Goal: Register for event/course

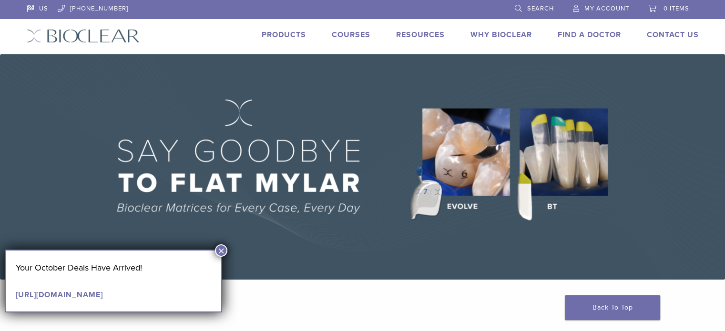
click at [344, 35] on link "Courses" at bounding box center [351, 35] width 39 height 10
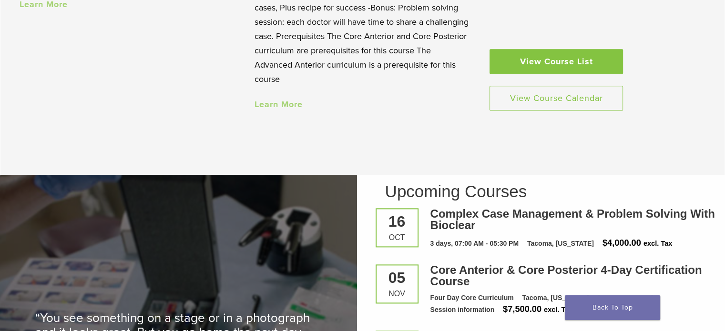
scroll to position [1049, 0]
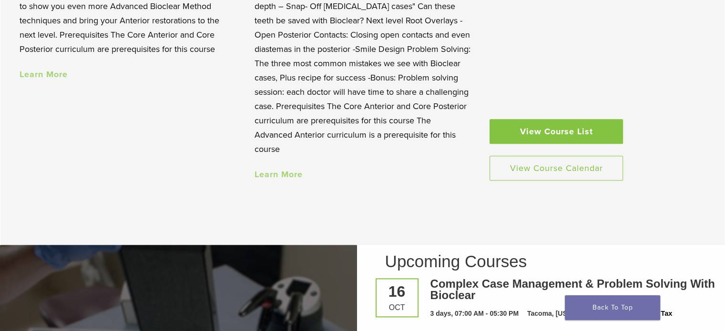
click at [575, 131] on link "View Course List" at bounding box center [556, 131] width 133 height 25
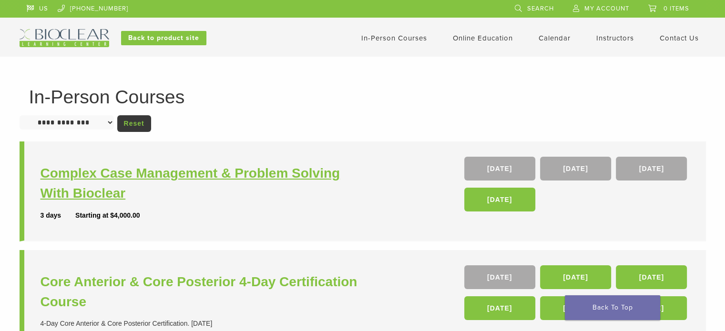
click at [227, 172] on h3 "Complex Case Management & Problem Solving With Bioclear" at bounding box center [203, 184] width 325 height 40
